Goal: Task Accomplishment & Management: Use online tool/utility

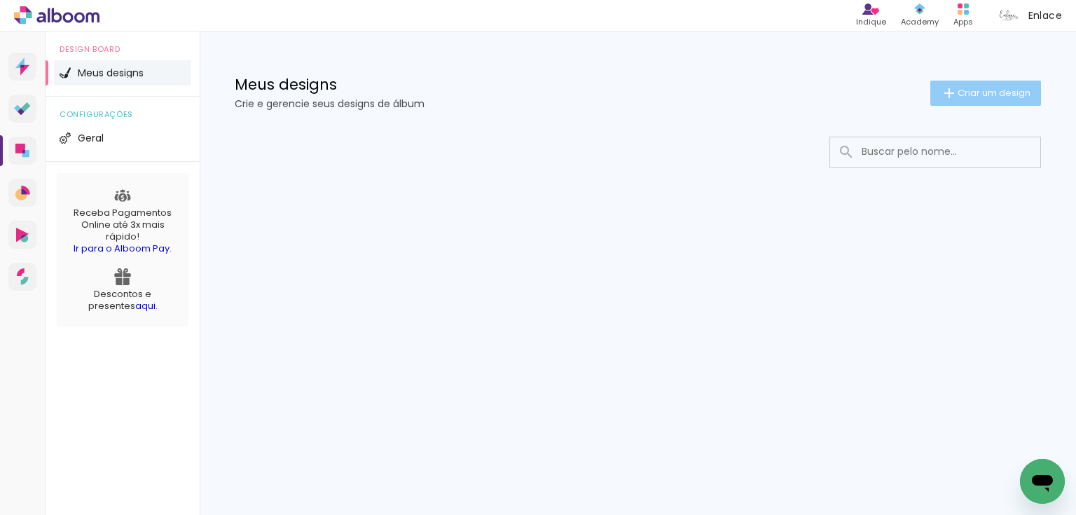
click at [1004, 93] on span "Criar um design" at bounding box center [994, 92] width 73 height 9
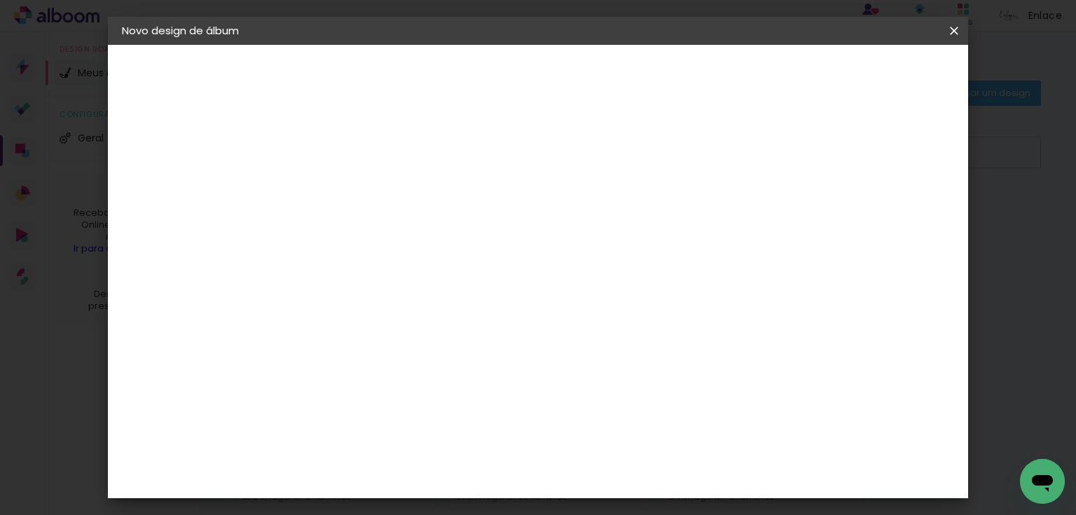
click at [351, 185] on input at bounding box center [351, 188] width 0 height 22
type input "Helena 5 anos"
type paper-input "Helena 5 anos"
click at [0, 0] on slot "Avançar" at bounding box center [0, 0] width 0 height 0
click at [416, 240] on paper-input-container at bounding box center [386, 225] width 151 height 32
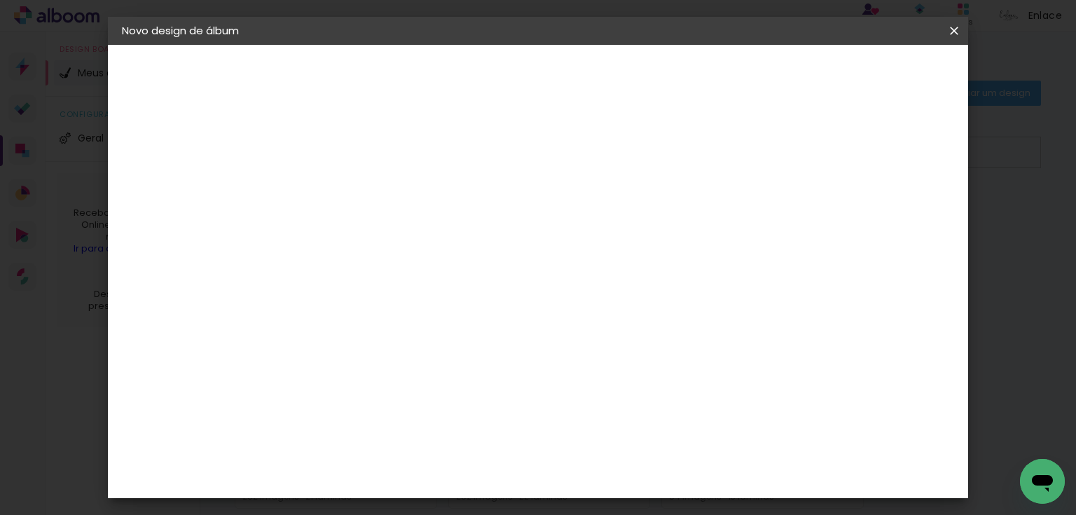
click at [418, 258] on input at bounding box center [387, 267] width 142 height 18
type input "grup"
type paper-input "grup"
click at [422, 322] on paper-item "Grupo Foto Sul" at bounding box center [372, 325] width 123 height 48
click at [575, 64] on paper-button "Avançar" at bounding box center [541, 74] width 69 height 24
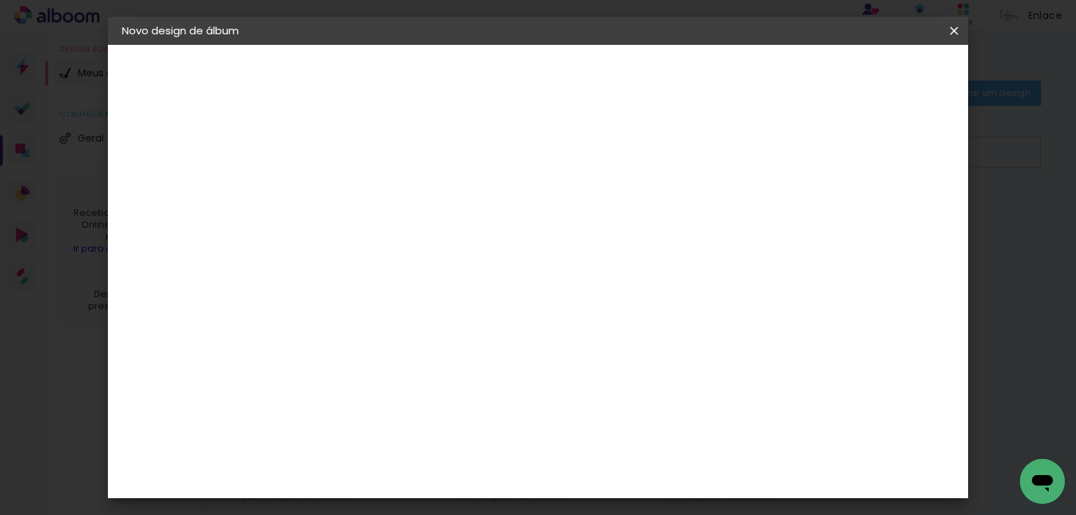
click at [446, 301] on span "20 × 25" at bounding box center [413, 319] width 65 height 37
click at [0, 0] on slot "Avançar" at bounding box center [0, 0] width 0 height 0
click at [869, 76] on span "Iniciar design" at bounding box center [837, 74] width 64 height 10
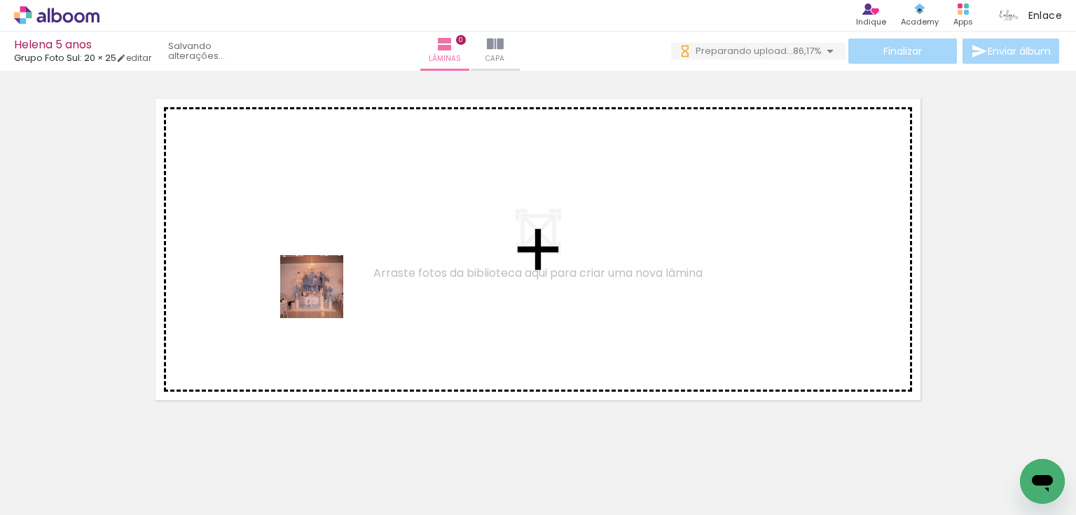
drag, startPoint x: 145, startPoint y: 459, endPoint x: 357, endPoint y: 247, distance: 299.8
click at [357, 247] on quentale-workspace at bounding box center [538, 257] width 1076 height 515
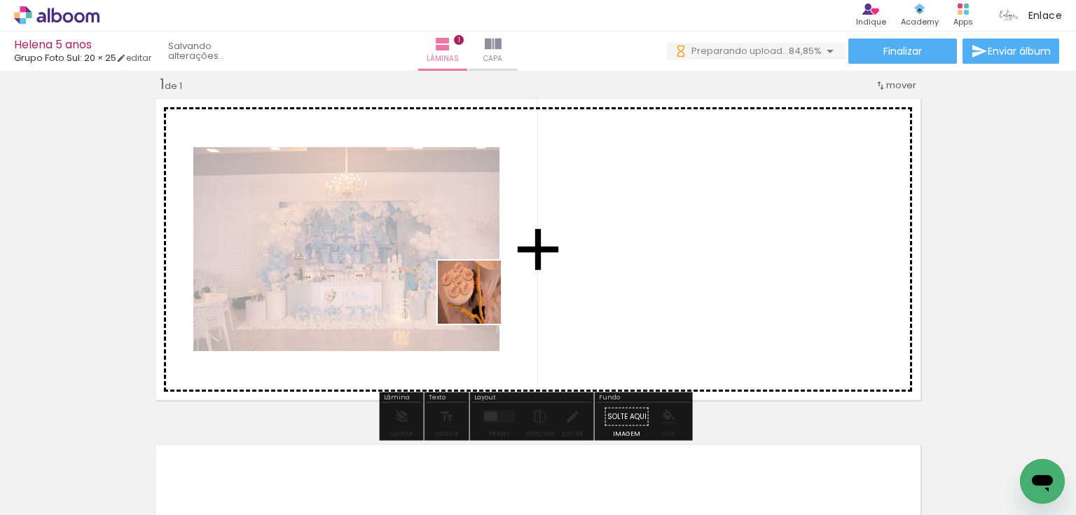
drag, startPoint x: 238, startPoint y: 471, endPoint x: 563, endPoint y: 245, distance: 396.4
click at [563, 245] on quentale-workspace at bounding box center [538, 257] width 1076 height 515
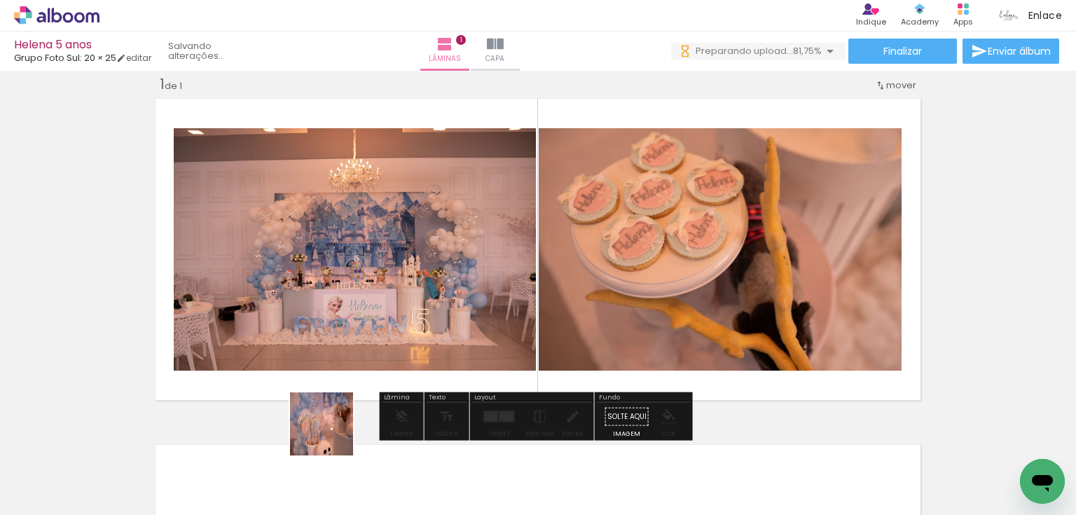
drag, startPoint x: 304, startPoint y: 477, endPoint x: 509, endPoint y: 261, distance: 296.9
click at [509, 261] on quentale-workspace at bounding box center [538, 257] width 1076 height 515
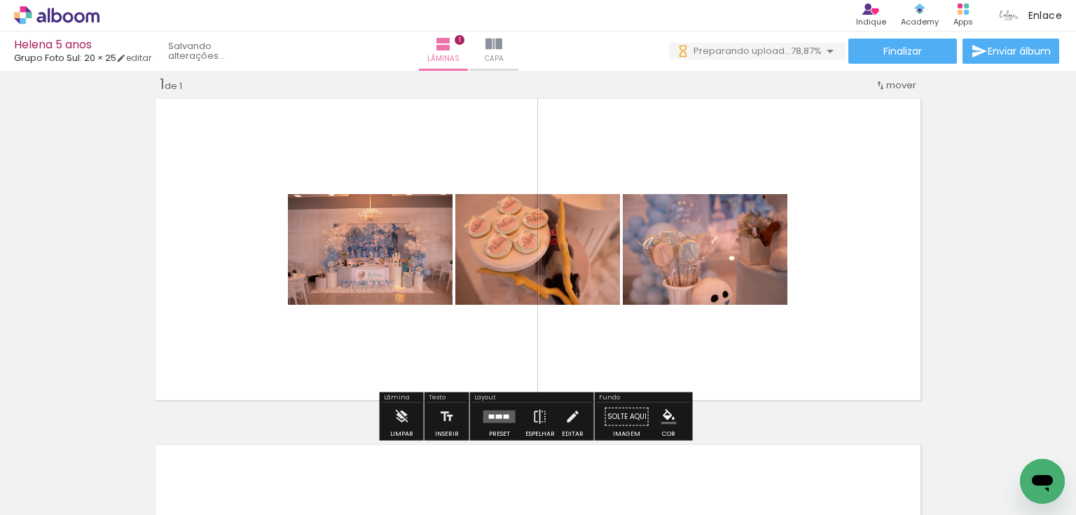
drag, startPoint x: 385, startPoint y: 468, endPoint x: 460, endPoint y: 324, distance: 163.0
click at [460, 324] on quentale-workspace at bounding box center [538, 257] width 1076 height 515
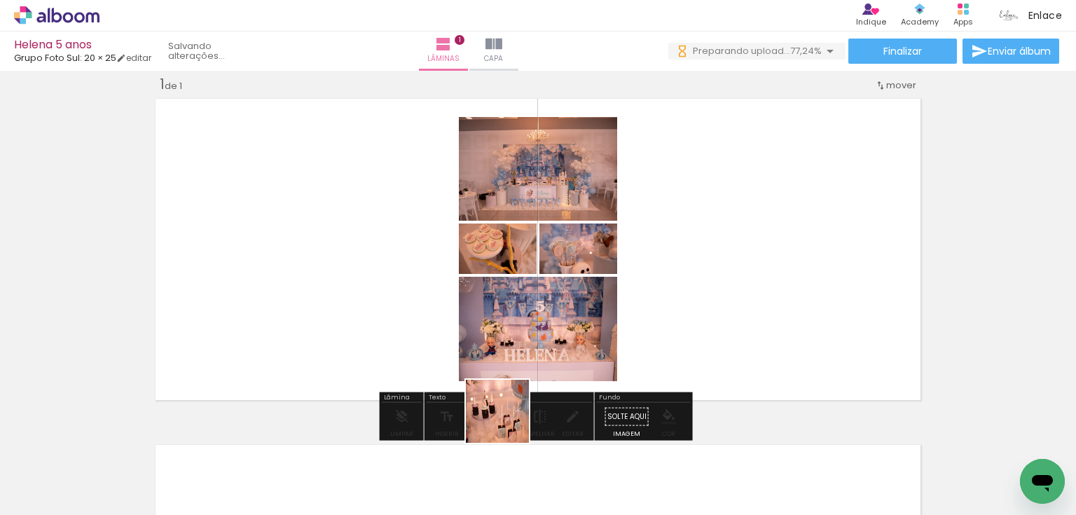
drag, startPoint x: 437, startPoint y: 486, endPoint x: 576, endPoint y: 367, distance: 182.4
click at [591, 353] on quentale-workspace at bounding box center [538, 257] width 1076 height 515
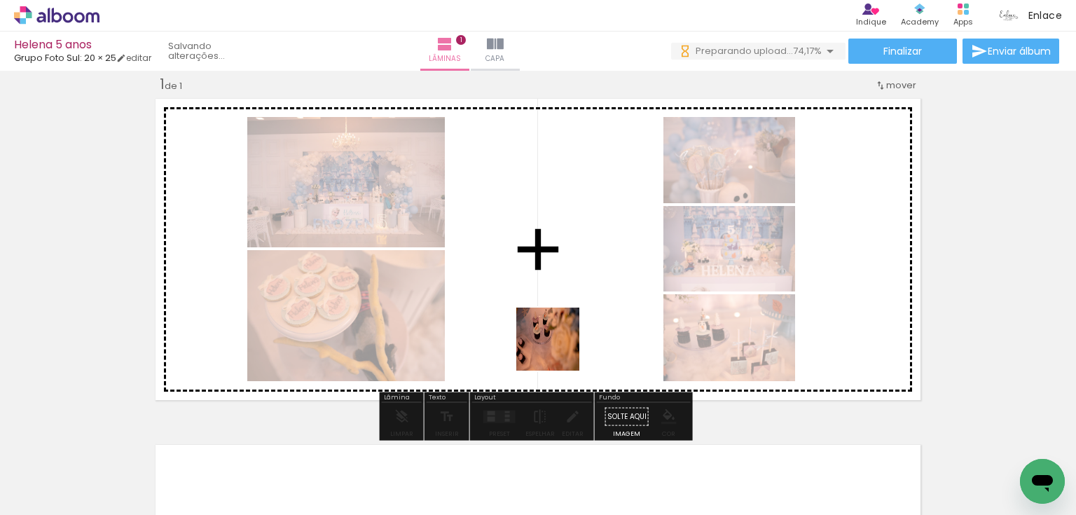
drag, startPoint x: 524, startPoint y: 463, endPoint x: 565, endPoint y: 322, distance: 147.3
click at [565, 322] on quentale-workspace at bounding box center [538, 257] width 1076 height 515
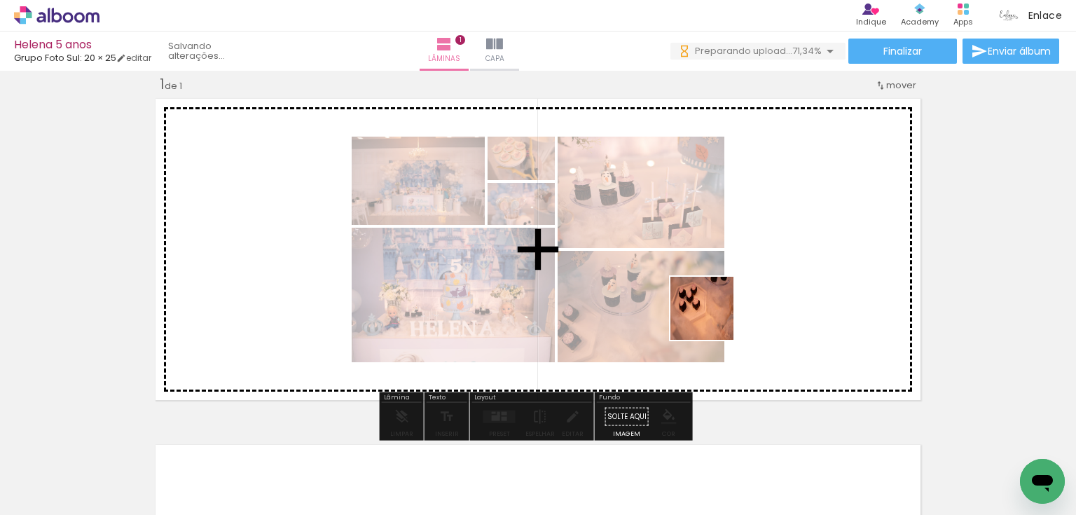
drag, startPoint x: 615, startPoint y: 460, endPoint x: 713, endPoint y: 319, distance: 171.8
click at [713, 319] on quentale-workspace at bounding box center [538, 257] width 1076 height 515
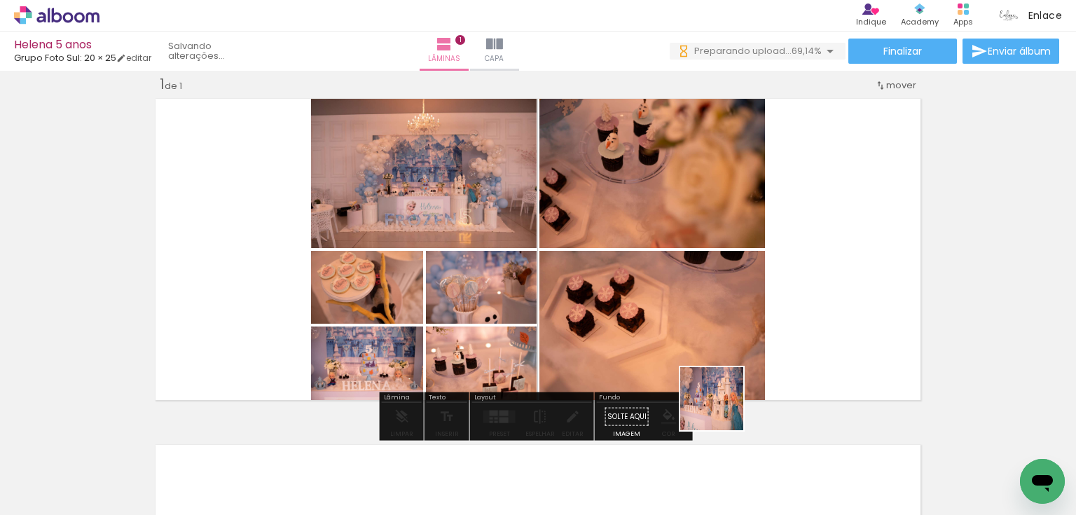
drag, startPoint x: 687, startPoint y: 474, endPoint x: 770, endPoint y: 327, distance: 168.8
click at [770, 327] on quentale-workspace at bounding box center [538, 257] width 1076 height 515
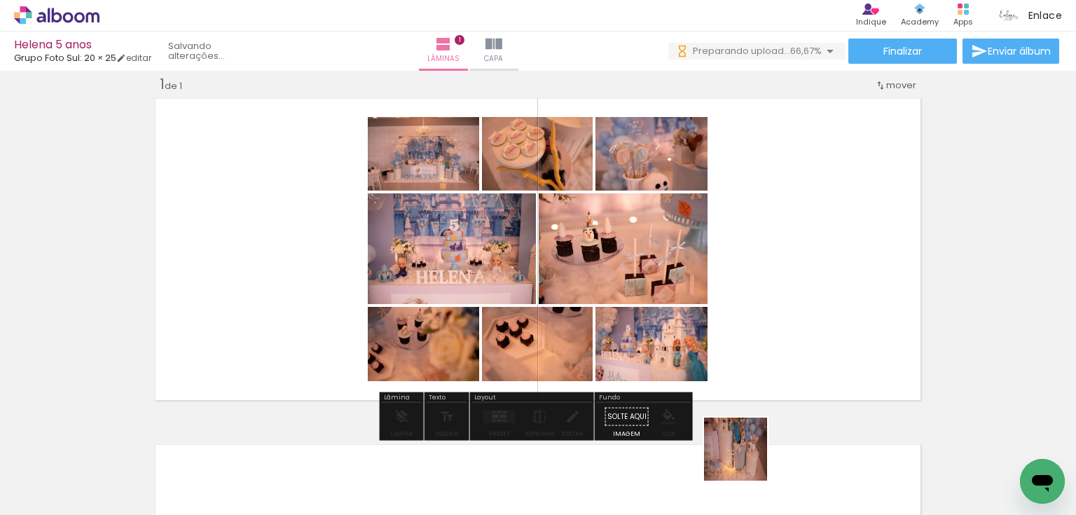
drag, startPoint x: 746, startPoint y: 460, endPoint x: 770, endPoint y: 343, distance: 119.4
click at [770, 343] on quentale-workspace at bounding box center [538, 257] width 1076 height 515
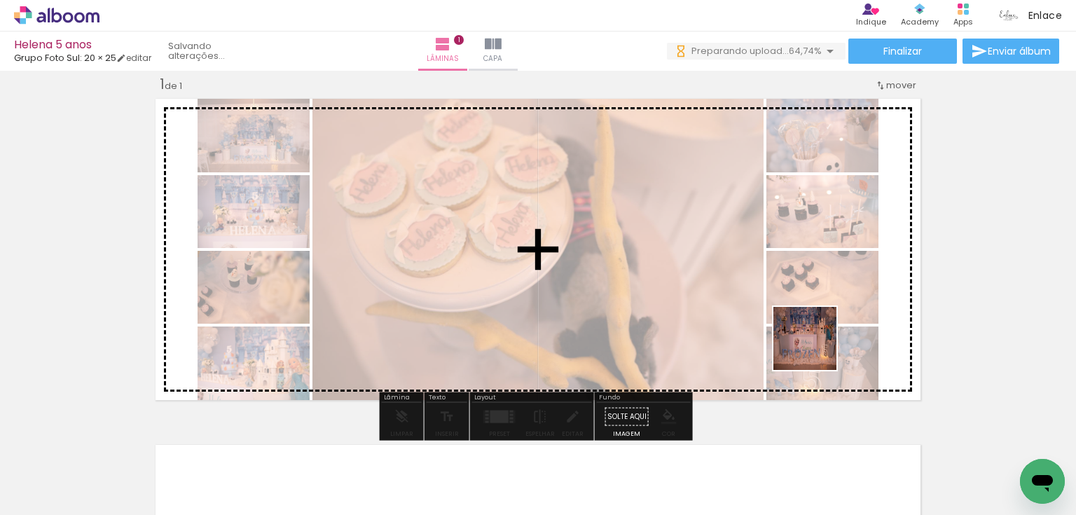
drag, startPoint x: 844, startPoint y: 479, endPoint x: 809, endPoint y: 330, distance: 153.2
click at [814, 343] on quentale-workspace at bounding box center [538, 257] width 1076 height 515
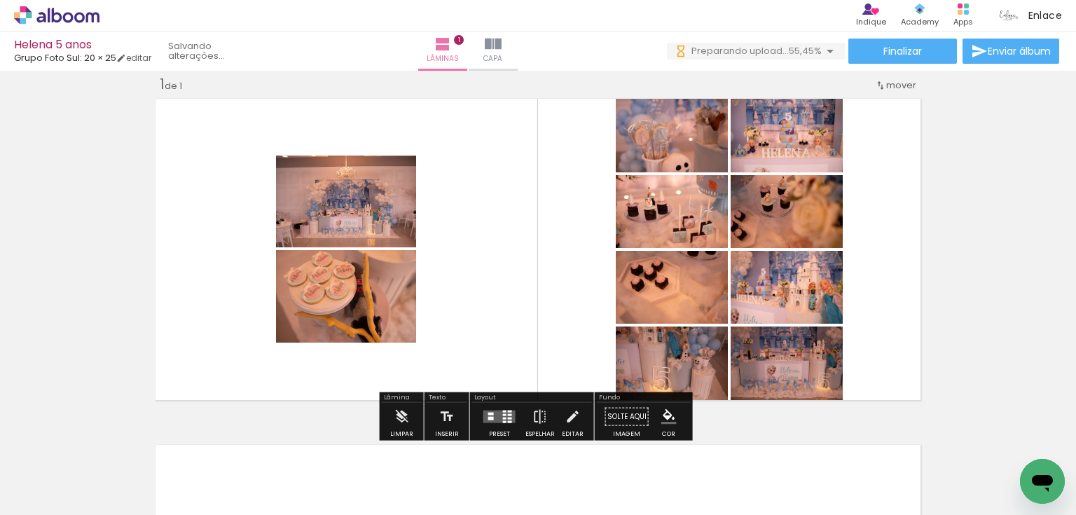
click at [41, 471] on input "Todas as fotos" at bounding box center [39, 473] width 53 height 12
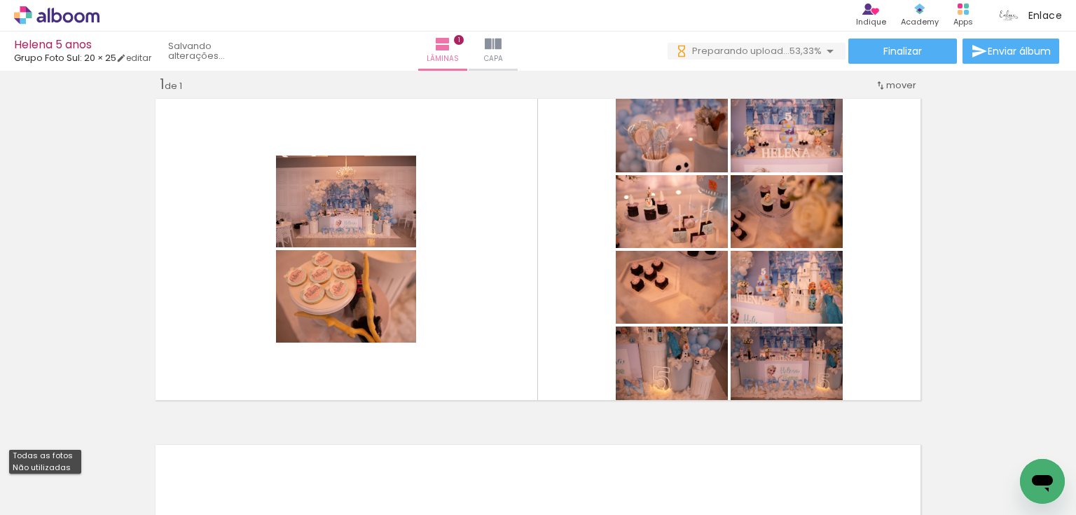
click at [0, 0] on slot "Não utilizadas" at bounding box center [0, 0] width 0 height 0
type input "Não utilizadas"
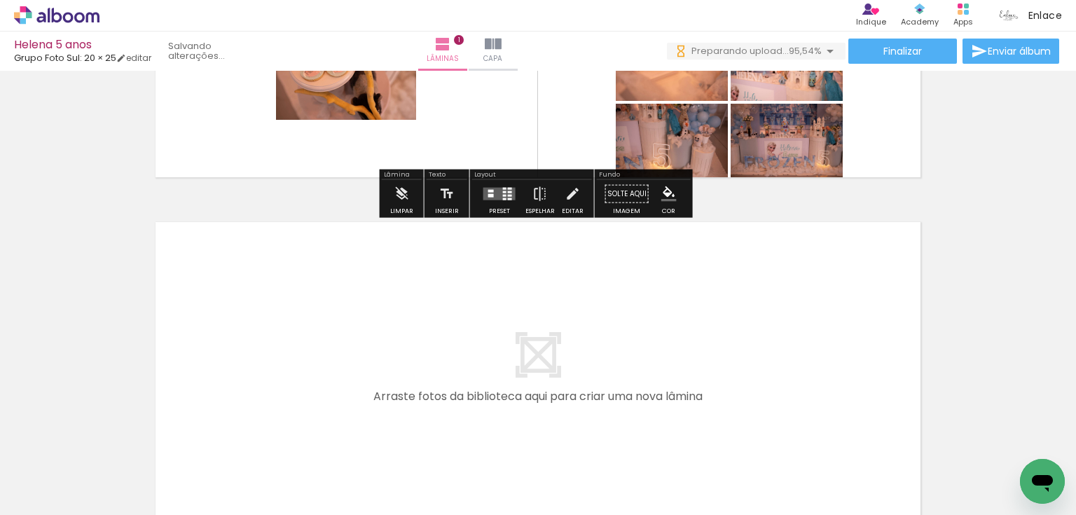
scroll to position [242, 0]
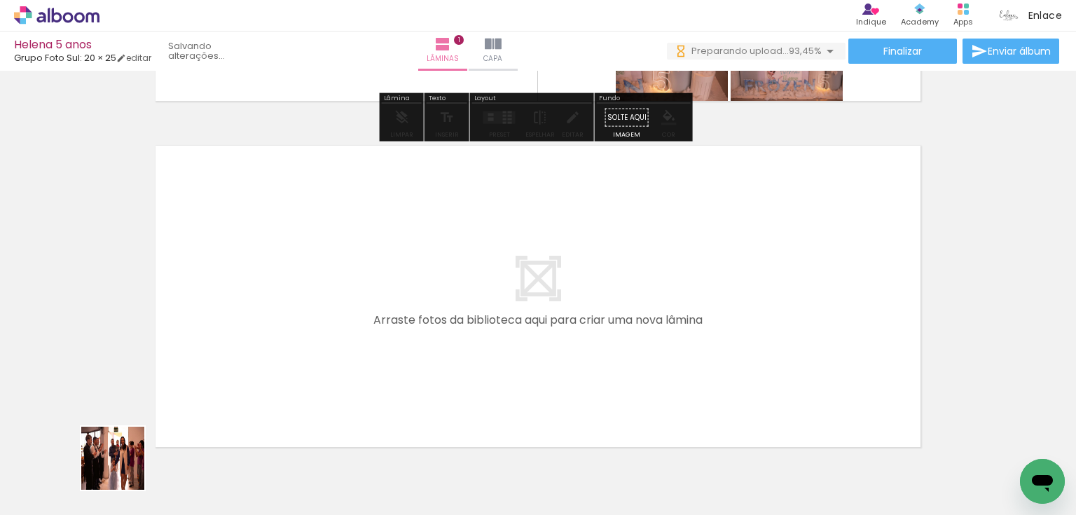
drag, startPoint x: 121, startPoint y: 474, endPoint x: 207, endPoint y: 324, distance: 172.0
click at [207, 324] on quentale-workspace at bounding box center [538, 257] width 1076 height 515
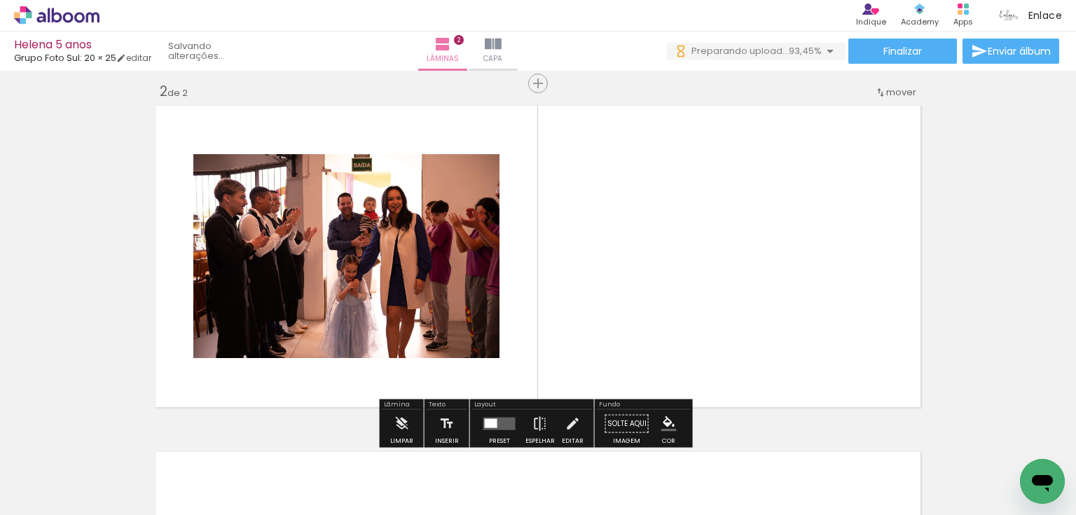
scroll to position [364, 0]
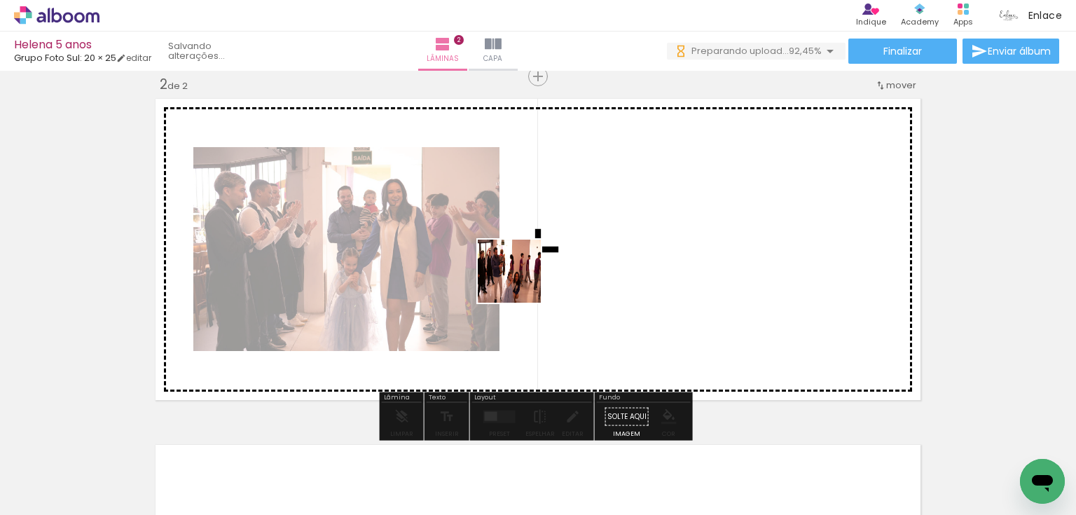
drag, startPoint x: 139, startPoint y: 475, endPoint x: 584, endPoint y: 255, distance: 496.5
click at [584, 255] on quentale-workspace at bounding box center [538, 257] width 1076 height 515
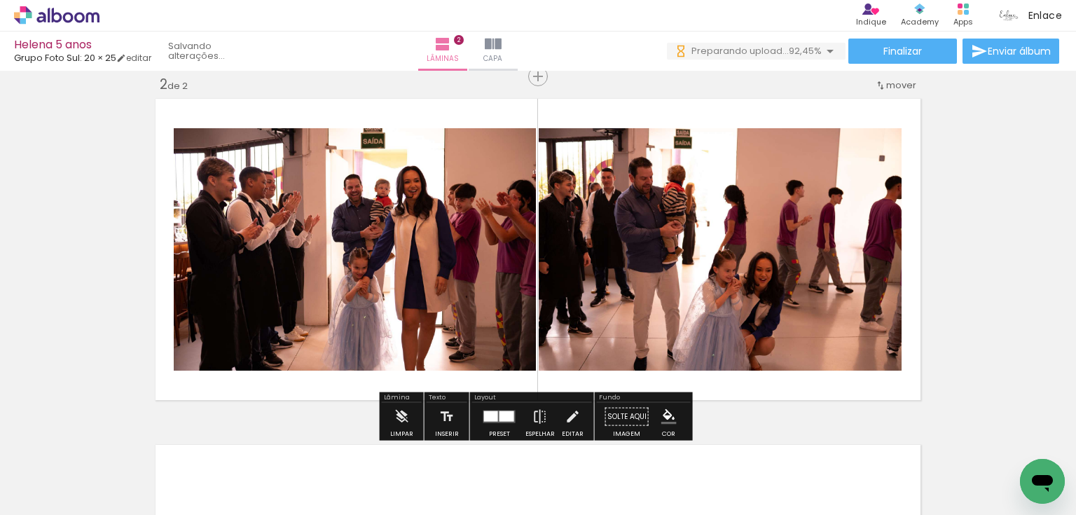
scroll to position [0, 0]
drag, startPoint x: 139, startPoint y: 472, endPoint x: 427, endPoint y: 295, distance: 337.9
click at [427, 295] on quentale-workspace at bounding box center [538, 257] width 1076 height 515
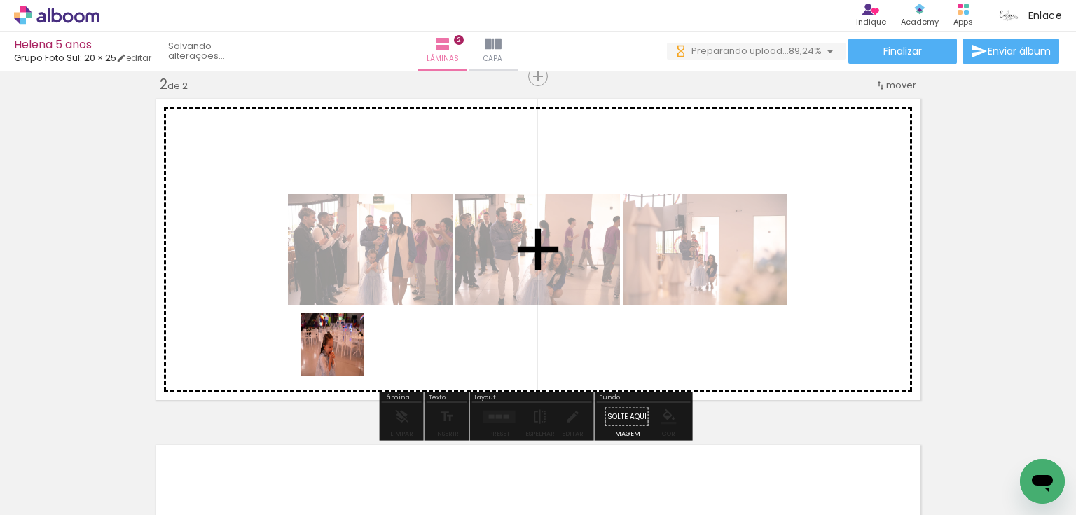
drag, startPoint x: 150, startPoint y: 482, endPoint x: 500, endPoint y: 275, distance: 406.9
click at [500, 275] on quentale-workspace at bounding box center [538, 257] width 1076 height 515
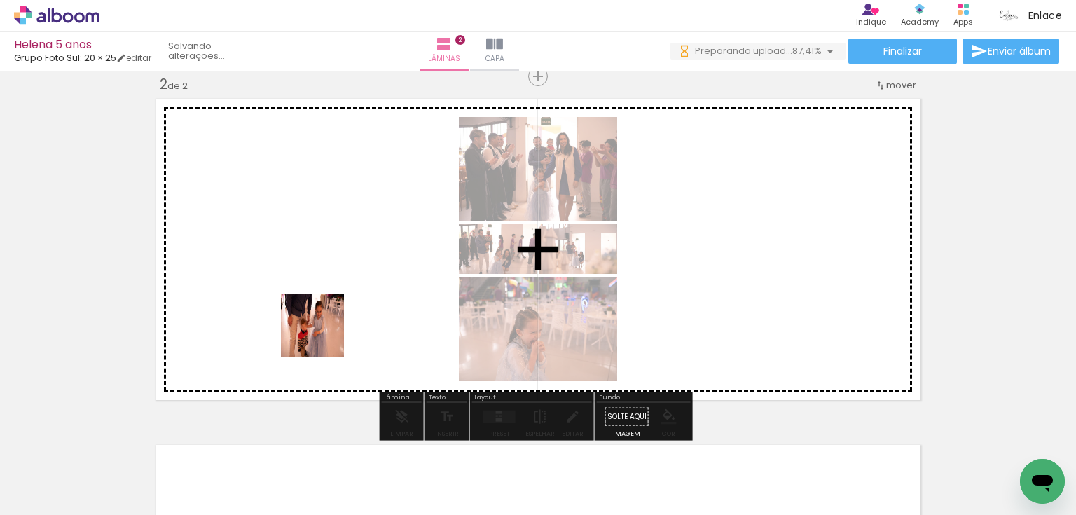
drag, startPoint x: 142, startPoint y: 478, endPoint x: 256, endPoint y: 422, distance: 127.3
click at [327, 312] on quentale-workspace at bounding box center [538, 257] width 1076 height 515
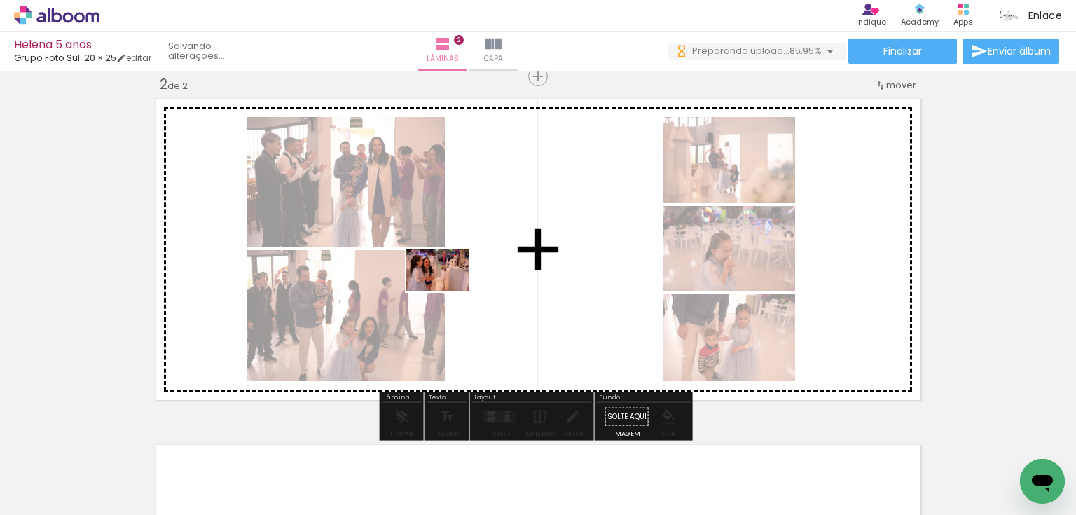
drag, startPoint x: 157, startPoint y: 465, endPoint x: 407, endPoint y: 295, distance: 302.7
click at [451, 289] on quentale-workspace at bounding box center [538, 257] width 1076 height 515
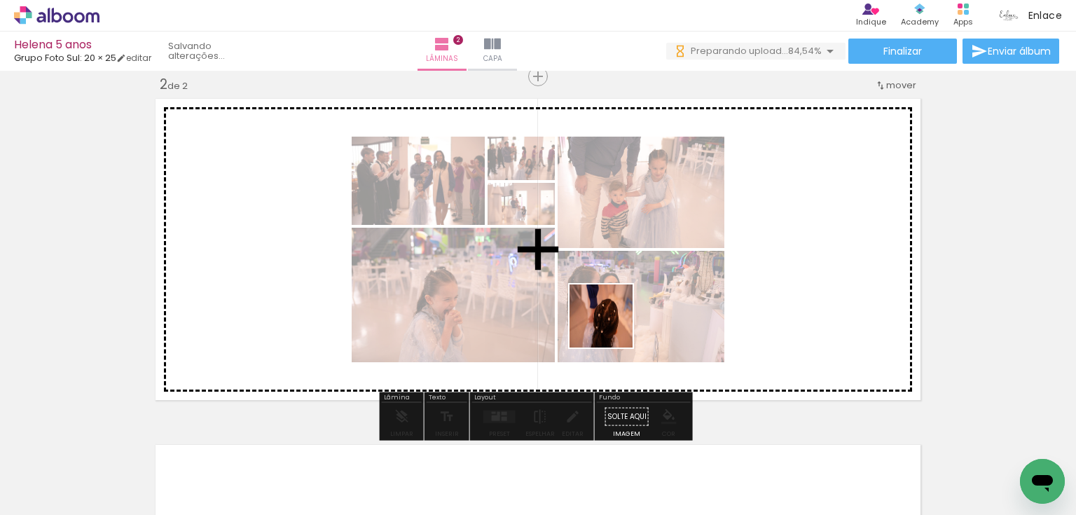
drag, startPoint x: 149, startPoint y: 460, endPoint x: 613, endPoint y: 320, distance: 484.9
click at [612, 326] on quentale-workspace at bounding box center [538, 257] width 1076 height 515
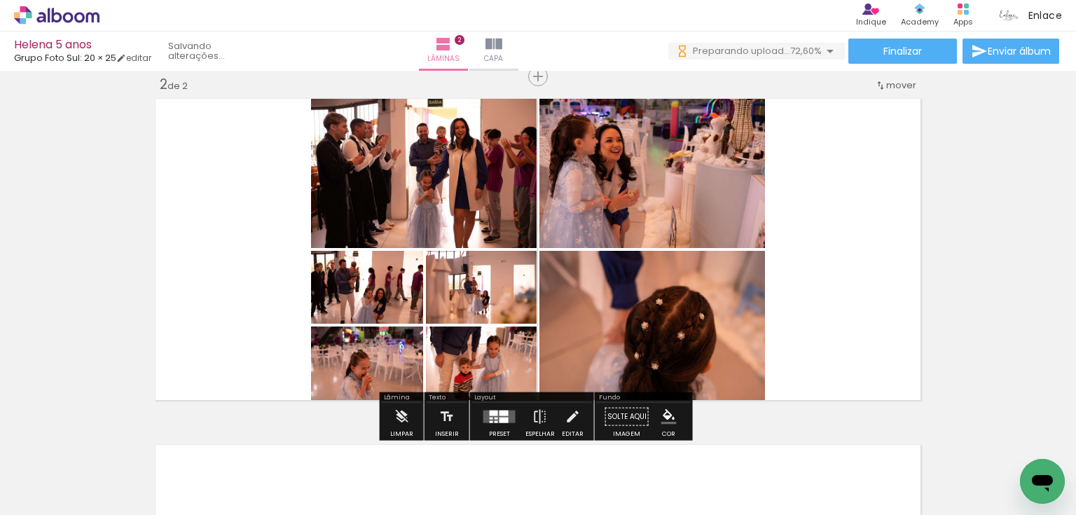
scroll to position [588, 0]
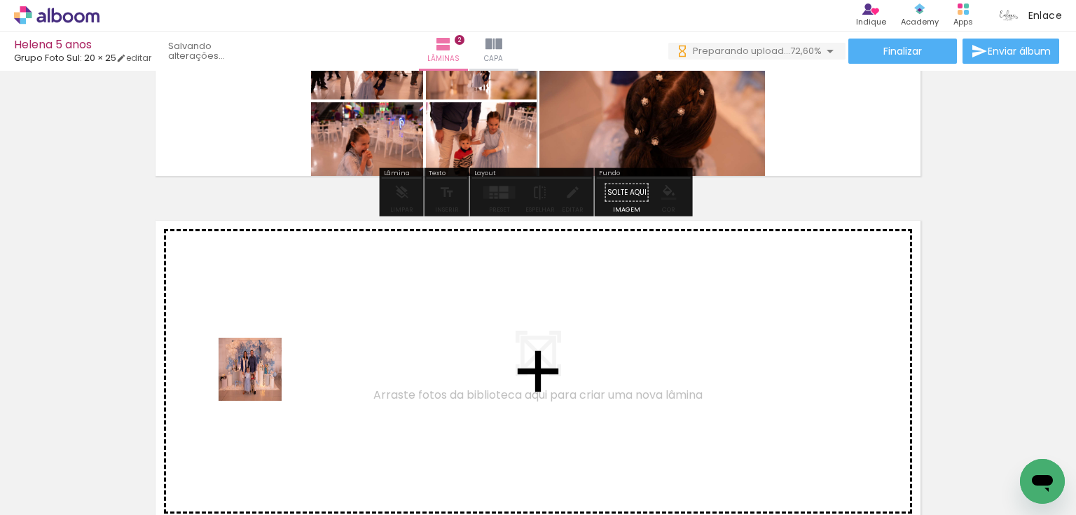
drag, startPoint x: 156, startPoint y: 460, endPoint x: 245, endPoint y: 449, distance: 89.6
click at [289, 364] on quentale-workspace at bounding box center [538, 257] width 1076 height 515
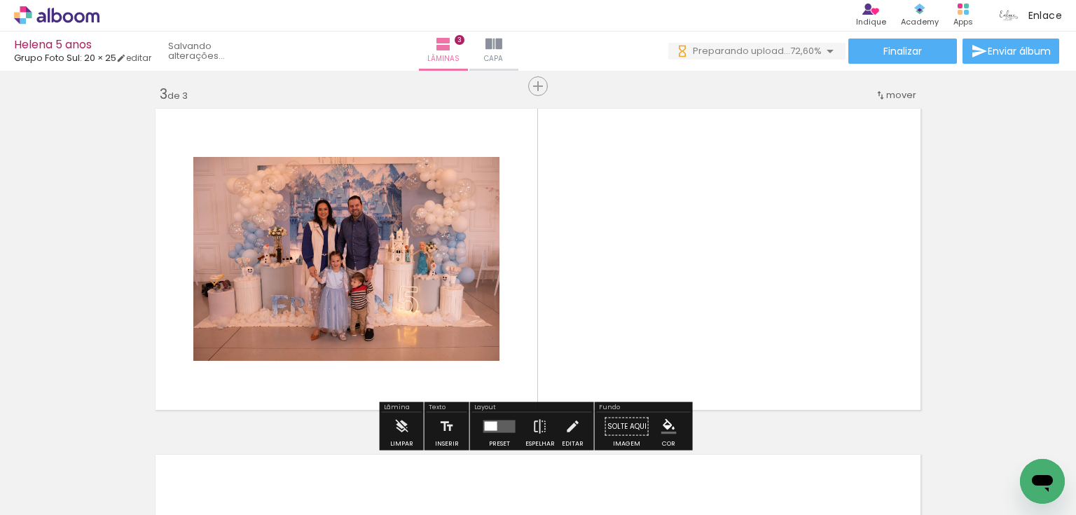
scroll to position [710, 0]
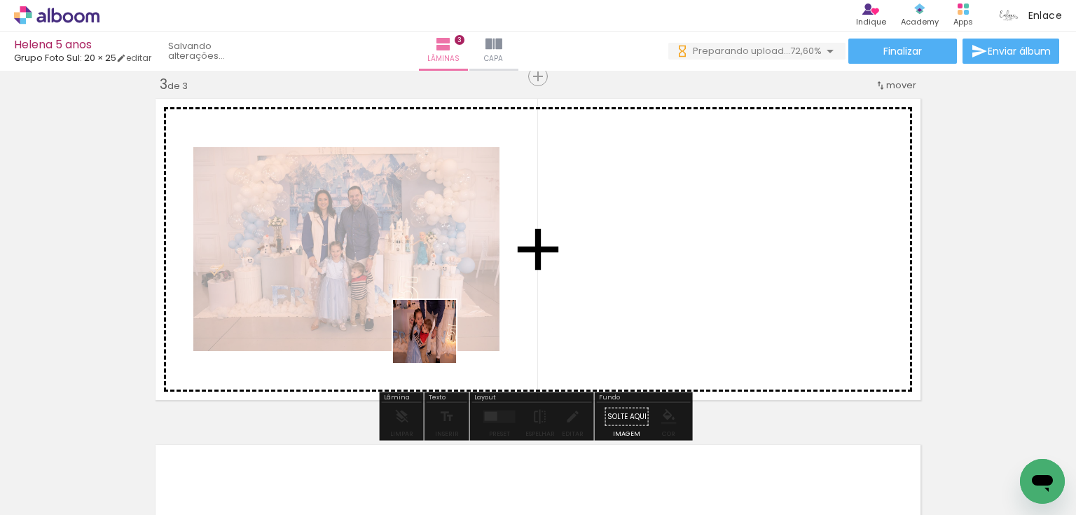
drag, startPoint x: 187, startPoint y: 453, endPoint x: 596, endPoint y: 294, distance: 438.2
click at [596, 294] on quentale-workspace at bounding box center [538, 257] width 1076 height 515
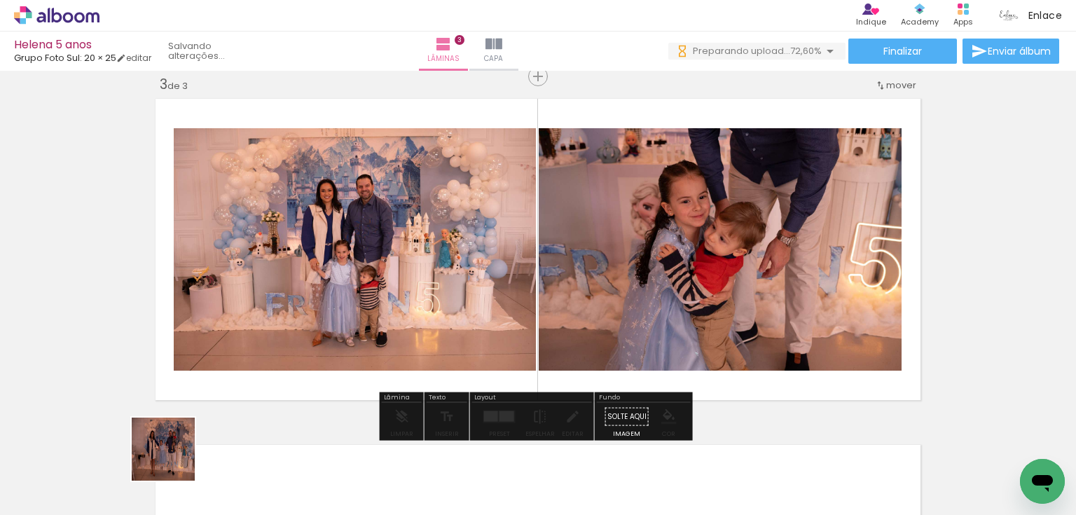
drag, startPoint x: 156, startPoint y: 472, endPoint x: 360, endPoint y: 367, distance: 228.5
click at [488, 319] on quentale-workspace at bounding box center [538, 257] width 1076 height 515
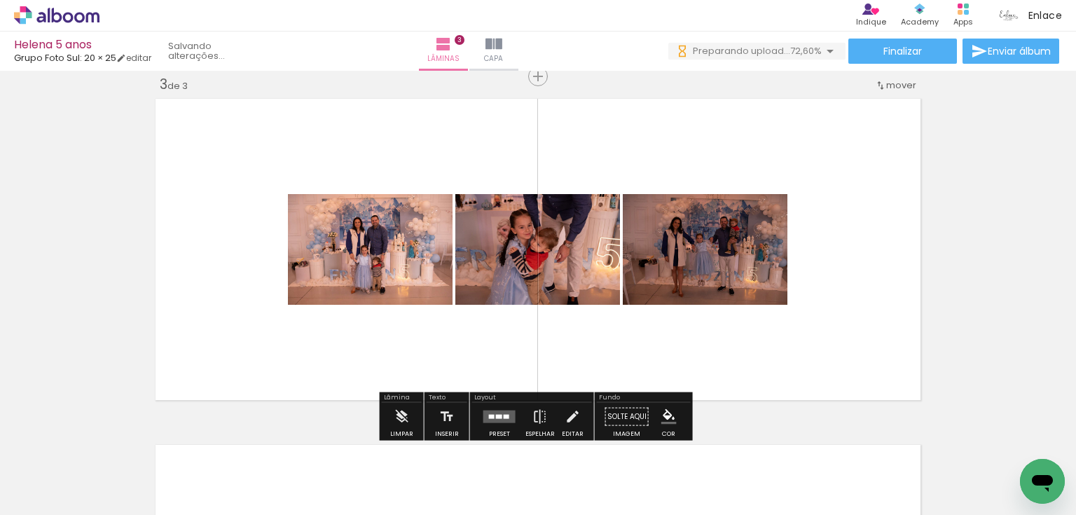
drag, startPoint x: 158, startPoint y: 476, endPoint x: 329, endPoint y: 340, distance: 218.5
click at [384, 328] on quentale-workspace at bounding box center [538, 257] width 1076 height 515
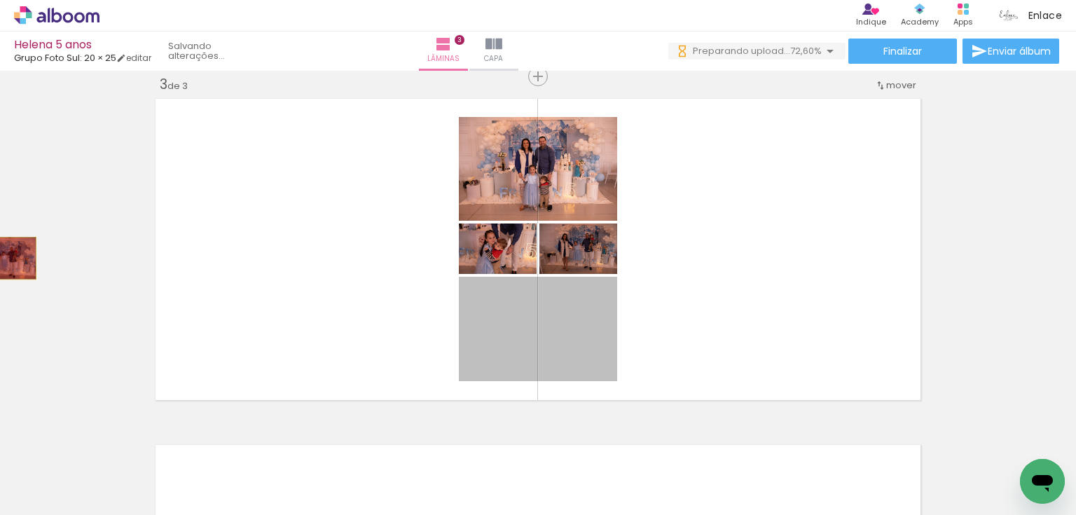
drag, startPoint x: 521, startPoint y: 335, endPoint x: 0, endPoint y: 258, distance: 526.4
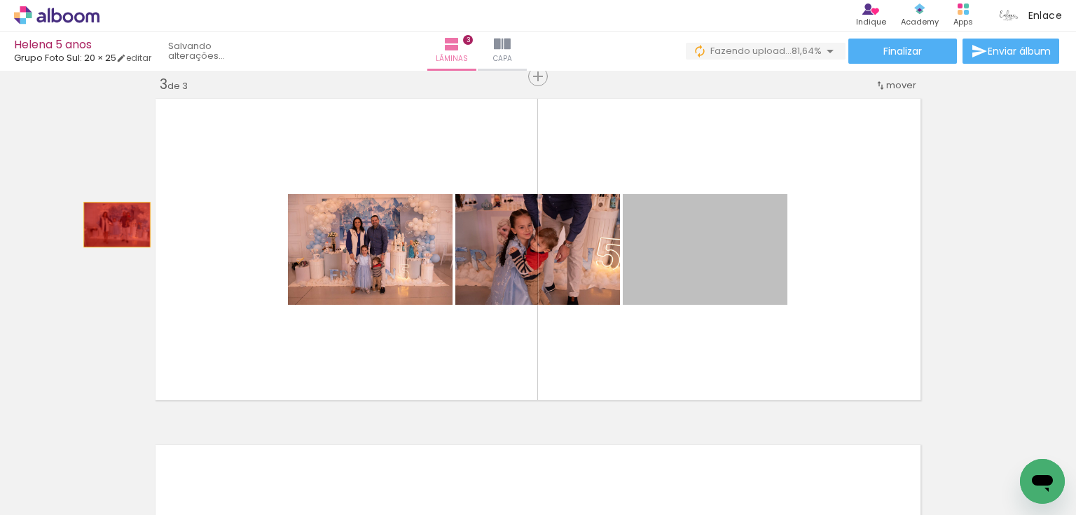
drag, startPoint x: 659, startPoint y: 252, endPoint x: 113, endPoint y: 224, distance: 547.3
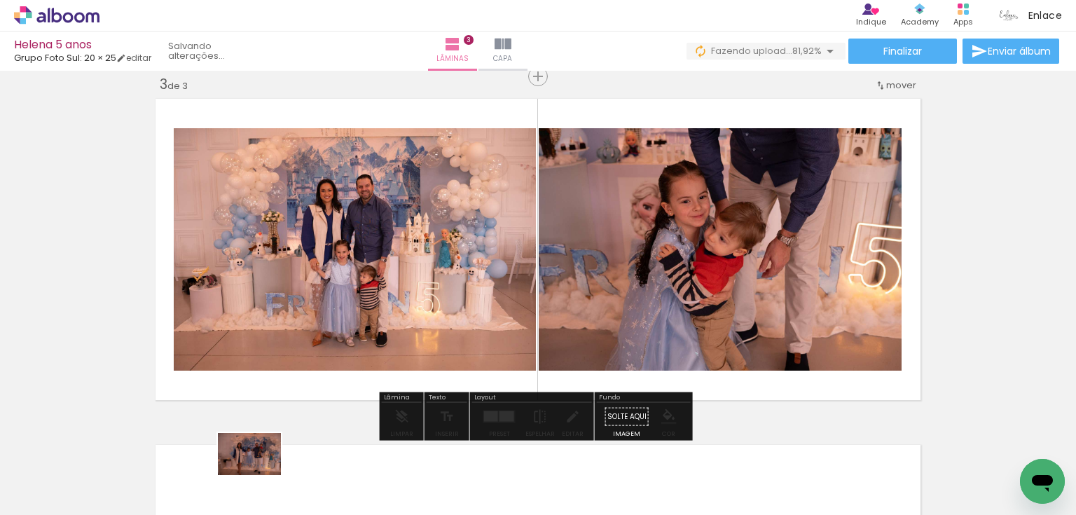
drag, startPoint x: 213, startPoint y: 477, endPoint x: 255, endPoint y: 474, distance: 42.2
click at [254, 474] on div at bounding box center [218, 468] width 69 height 46
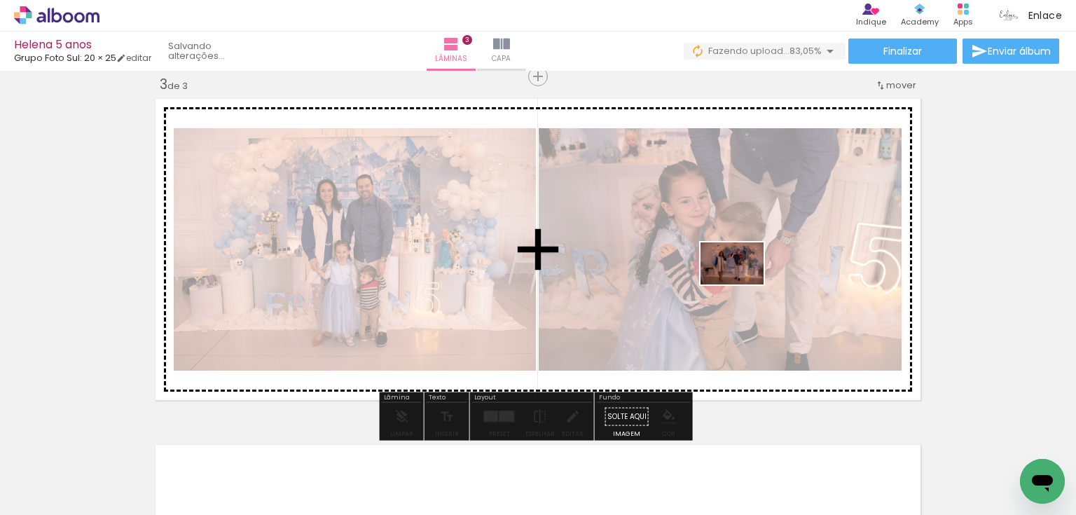
drag, startPoint x: 294, startPoint y: 479, endPoint x: 743, endPoint y: 285, distance: 489.0
click at [743, 285] on quentale-workspace at bounding box center [538, 257] width 1076 height 515
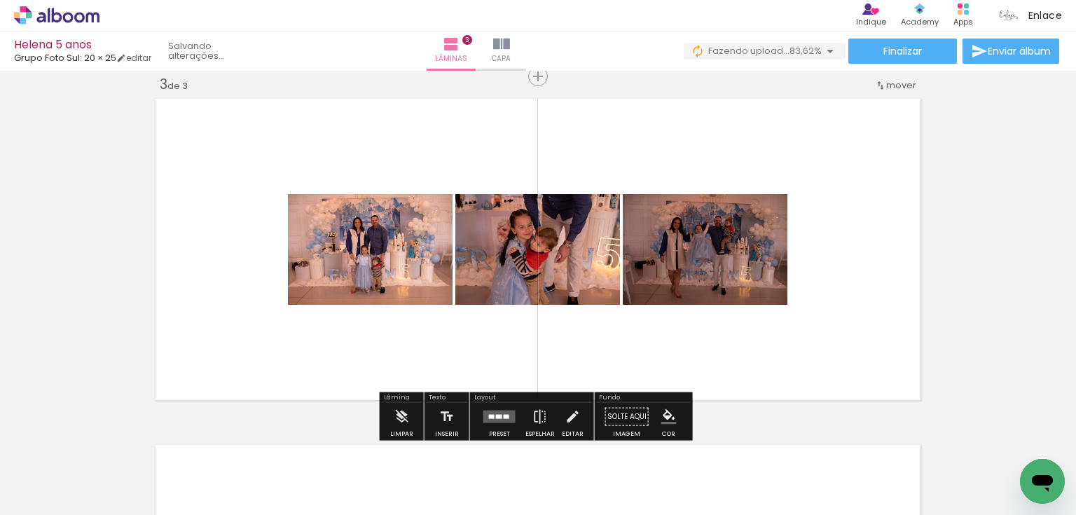
click at [109, 438] on iron-icon at bounding box center [109, 439] width 15 height 15
click at [111, 437] on iron-icon at bounding box center [109, 439] width 15 height 15
